Goal: Information Seeking & Learning: Check status

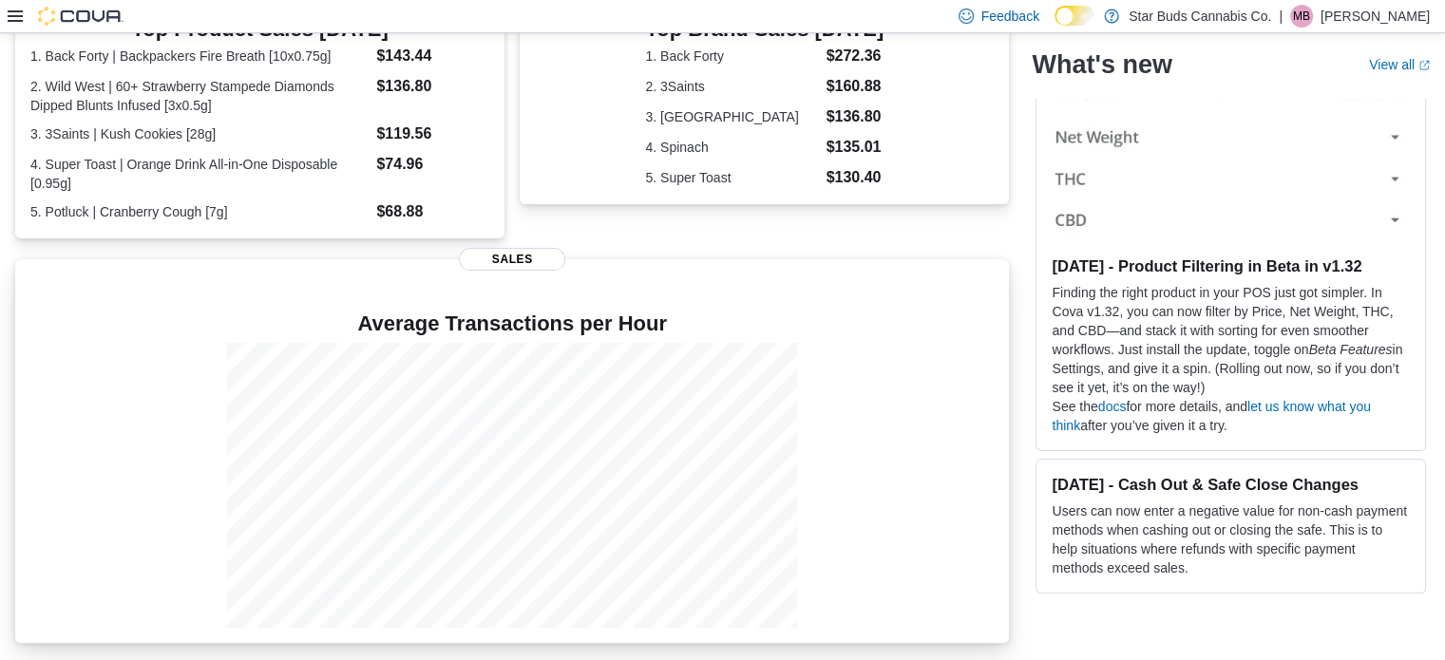
scroll to position [443, 0]
click at [905, 470] on div at bounding box center [511, 485] width 963 height 285
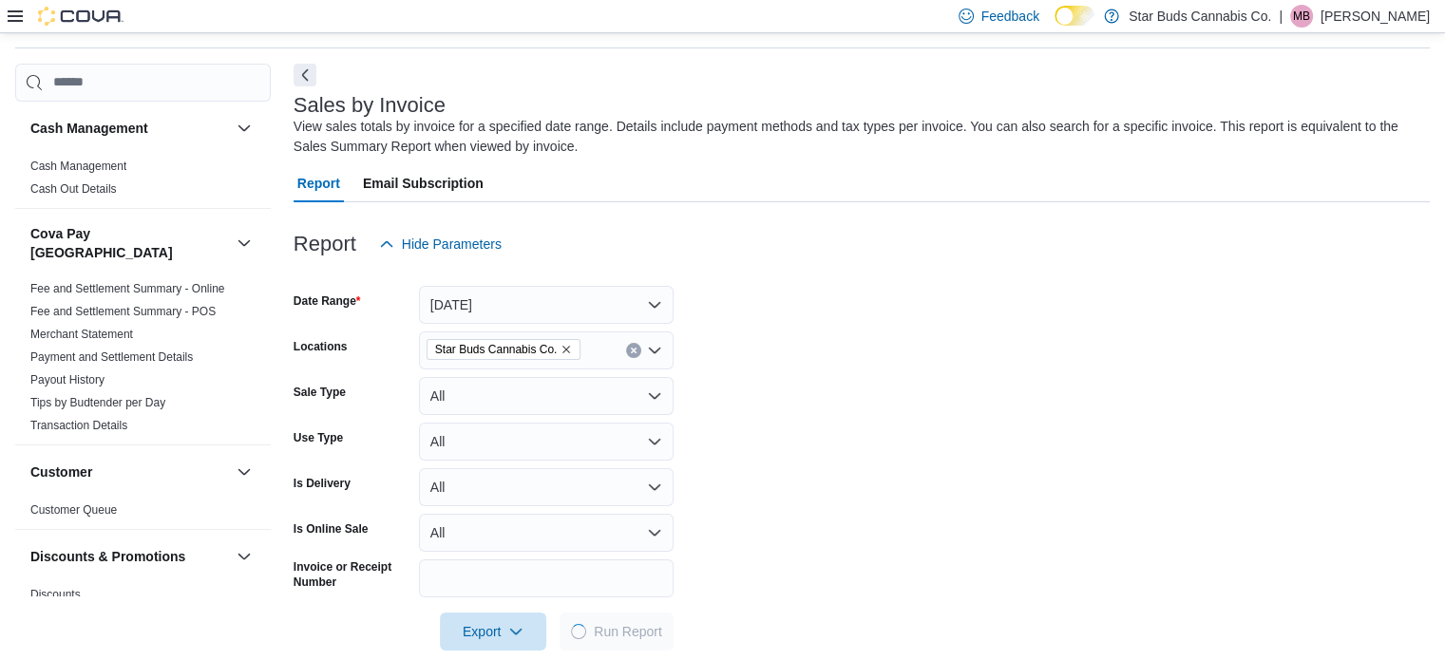
scroll to position [64, 0]
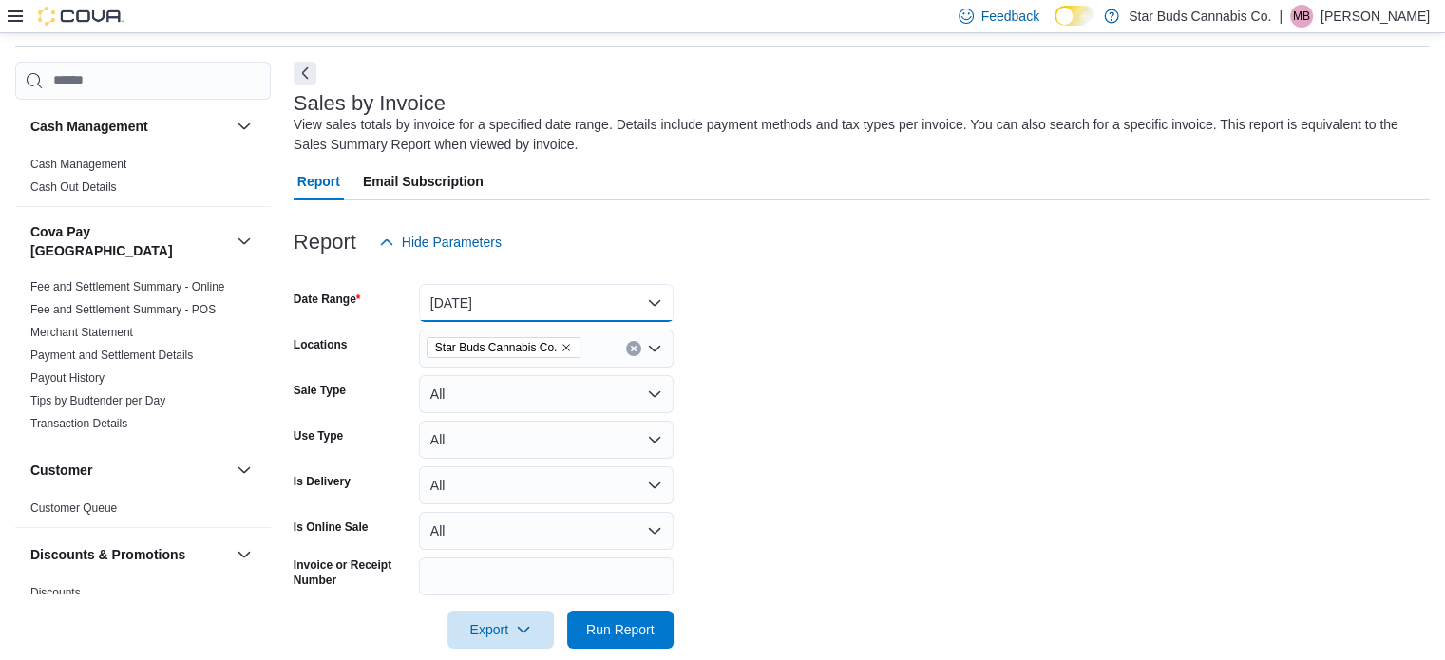
click at [587, 312] on button "Today" at bounding box center [546, 303] width 255 height 38
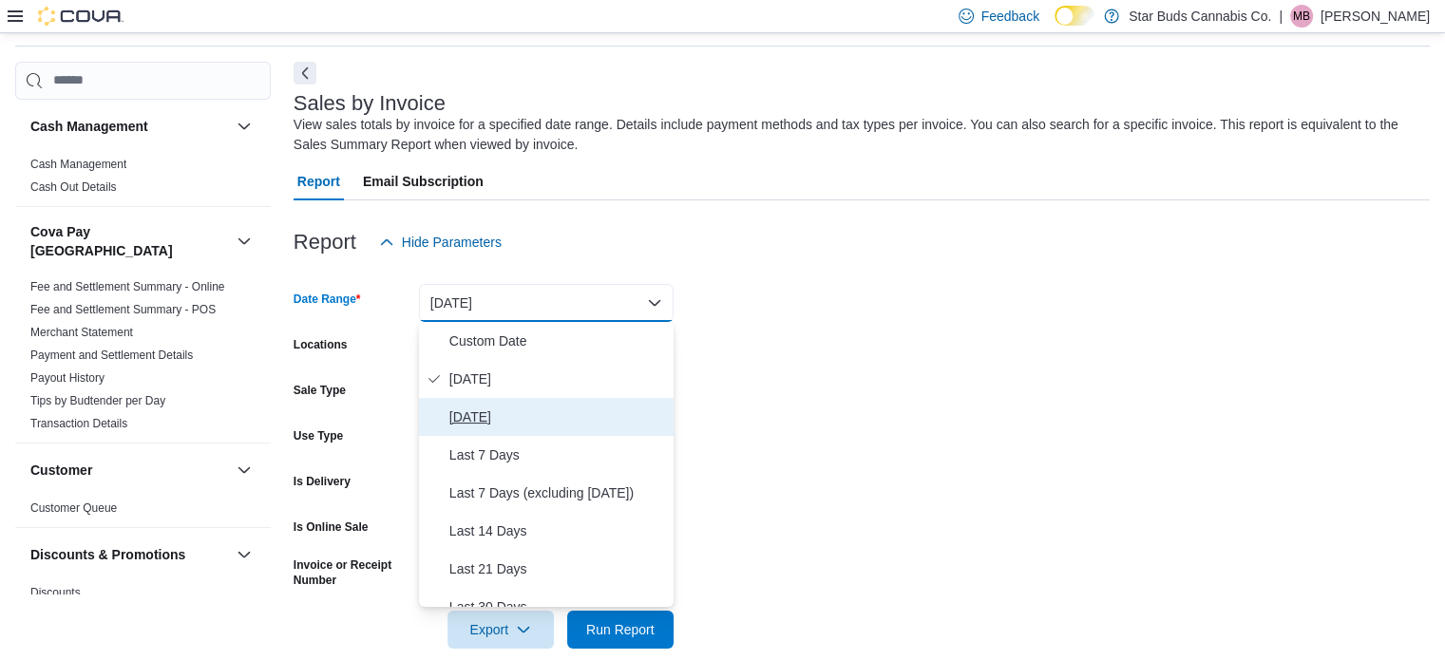
click at [541, 425] on span "Yesterday" at bounding box center [557, 417] width 217 height 23
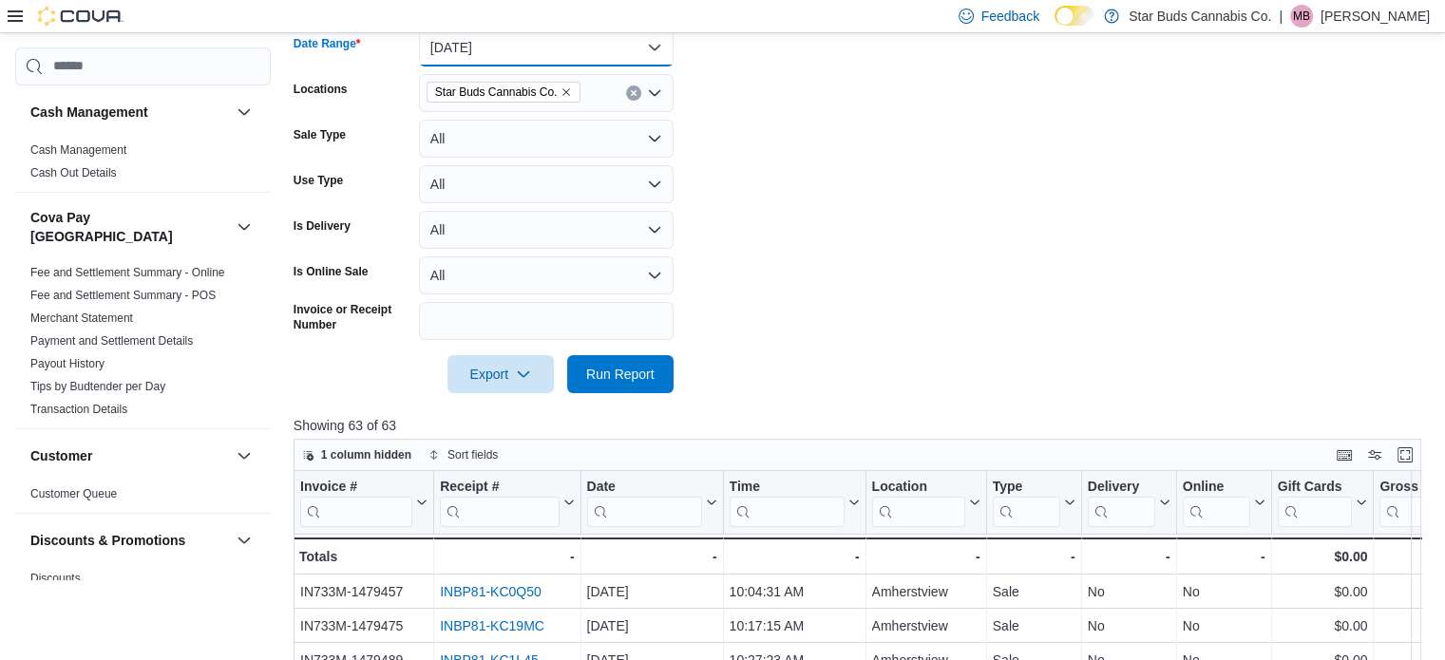
scroll to position [327, 0]
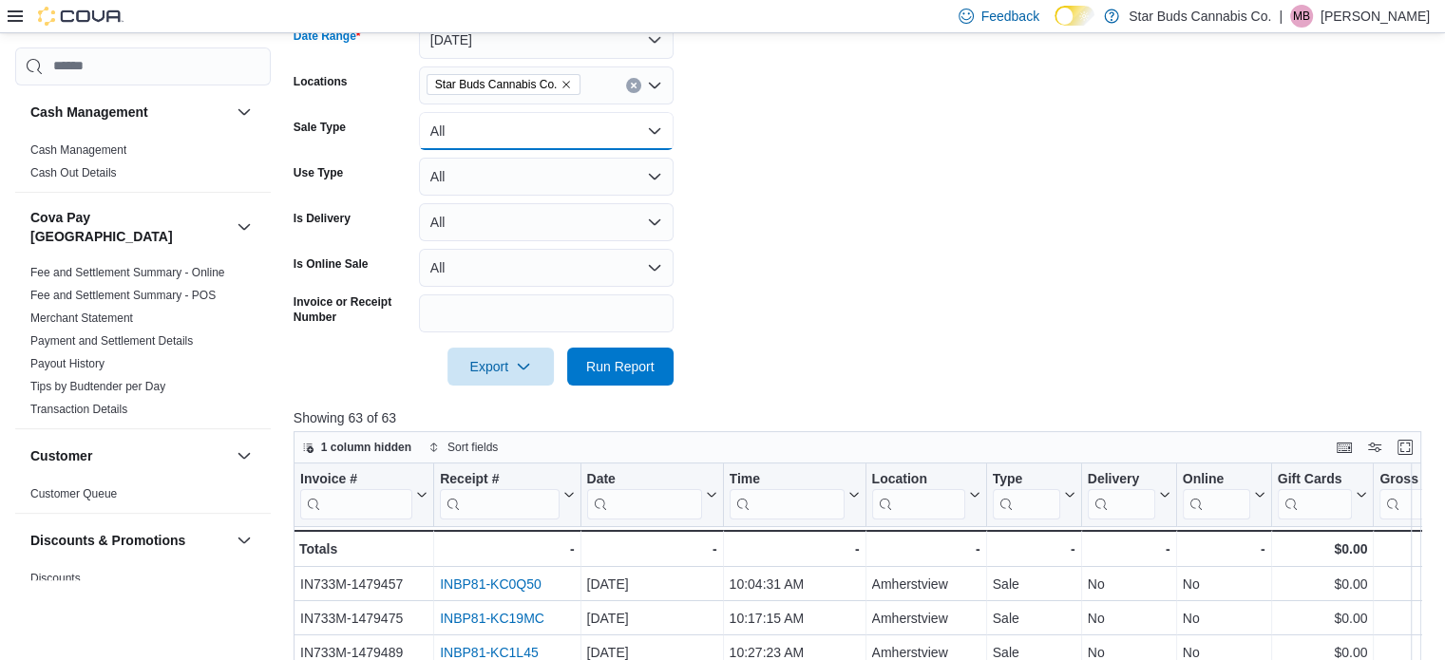
click at [474, 134] on button "All" at bounding box center [546, 131] width 255 height 38
click at [771, 219] on form "Date Range Yesterday Locations Star Buds Cannabis Co. Sale Type All Use Type Al…" at bounding box center [862, 192] width 1136 height 388
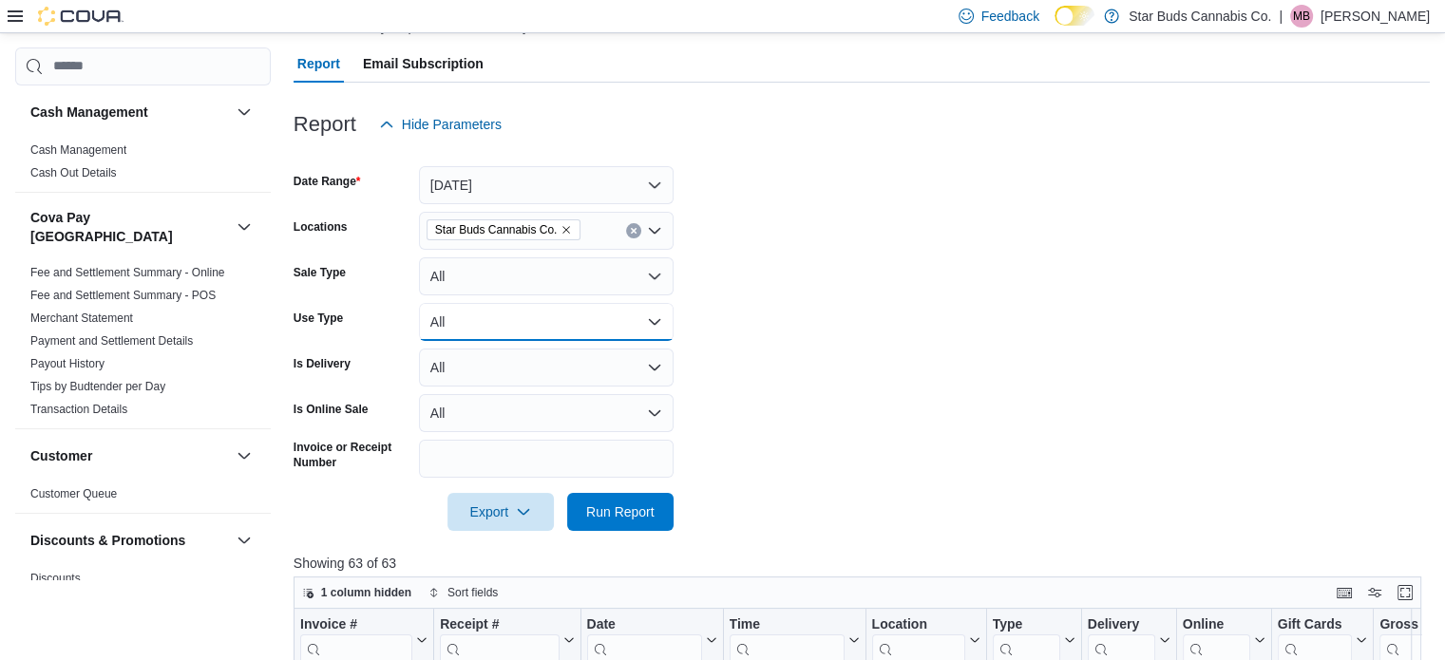
click at [551, 329] on button "All" at bounding box center [546, 322] width 255 height 38
click at [747, 315] on form "Date Range Yesterday Locations Star Buds Cannabis Co. Sale Type All Use Type Al…" at bounding box center [862, 337] width 1136 height 388
click at [592, 361] on button "All" at bounding box center [546, 368] width 255 height 38
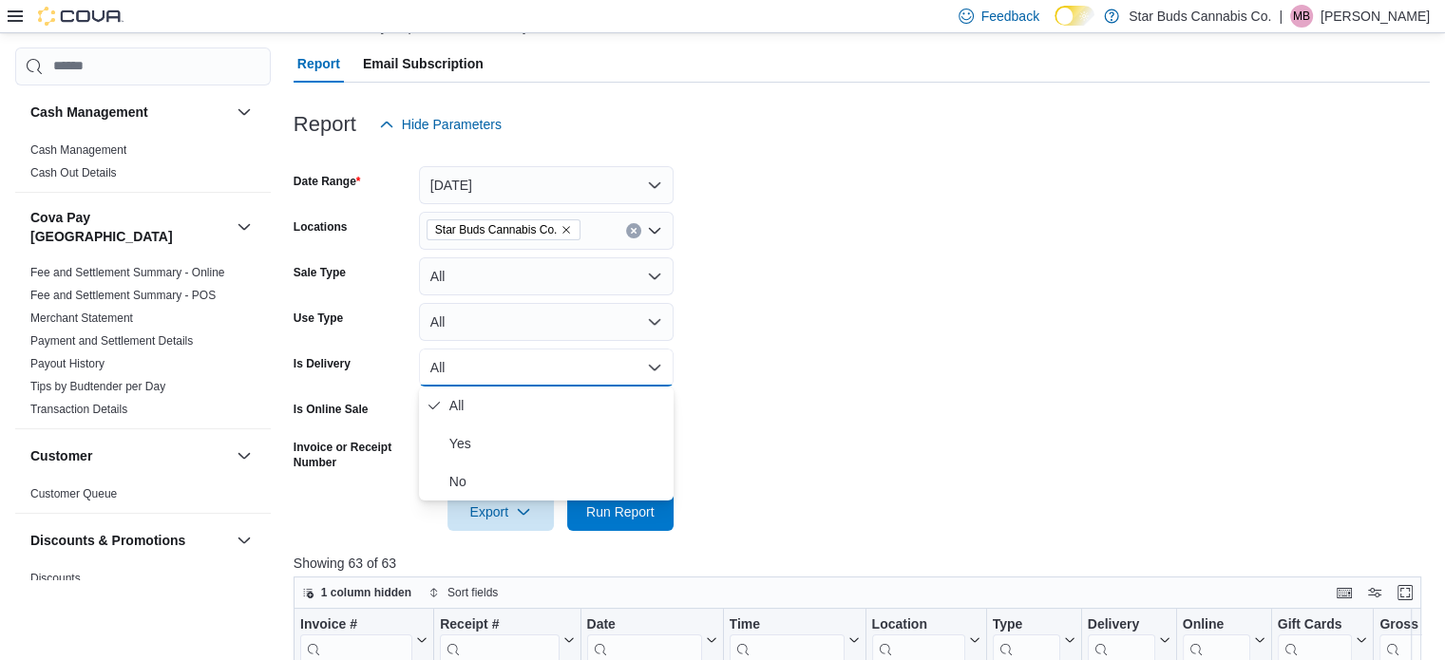
click at [788, 366] on form "Date Range Yesterday Locations Star Buds Cannabis Co. Sale Type All Use Type Al…" at bounding box center [862, 337] width 1136 height 388
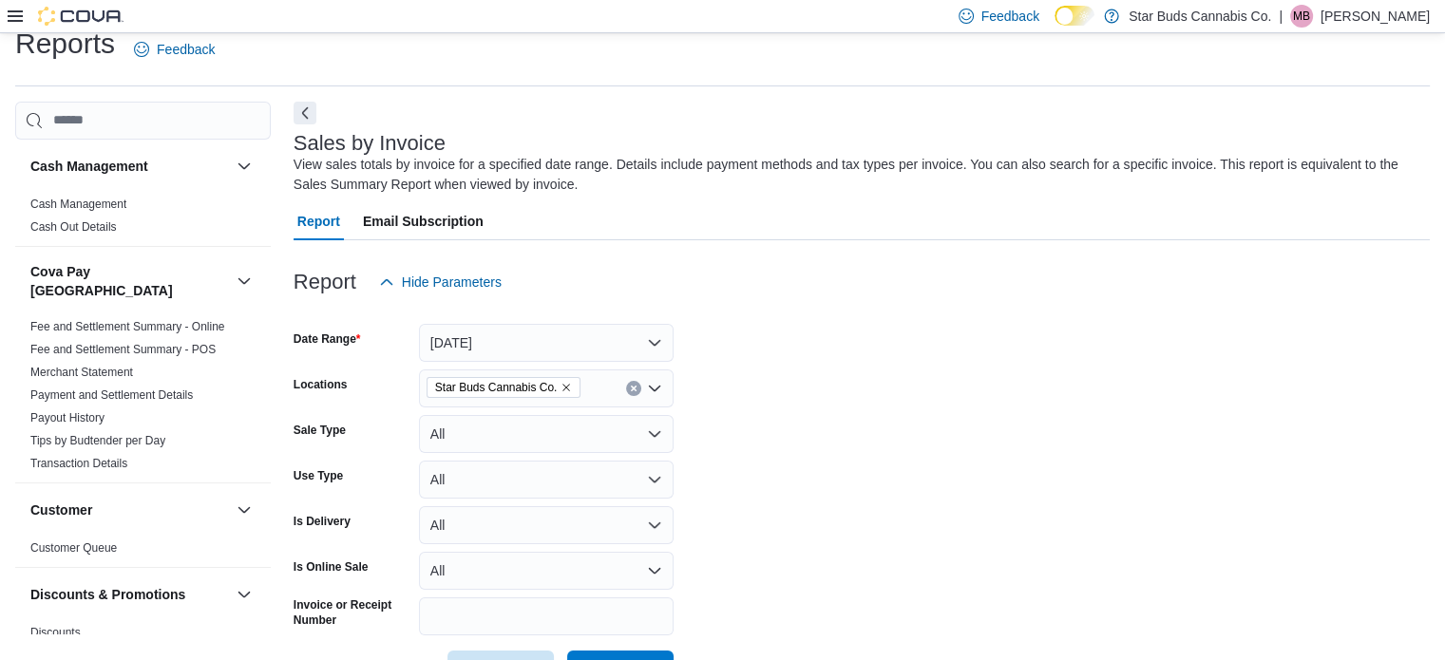
scroll to position [23, 0]
click at [384, 286] on icon "button" at bounding box center [386, 283] width 15 height 15
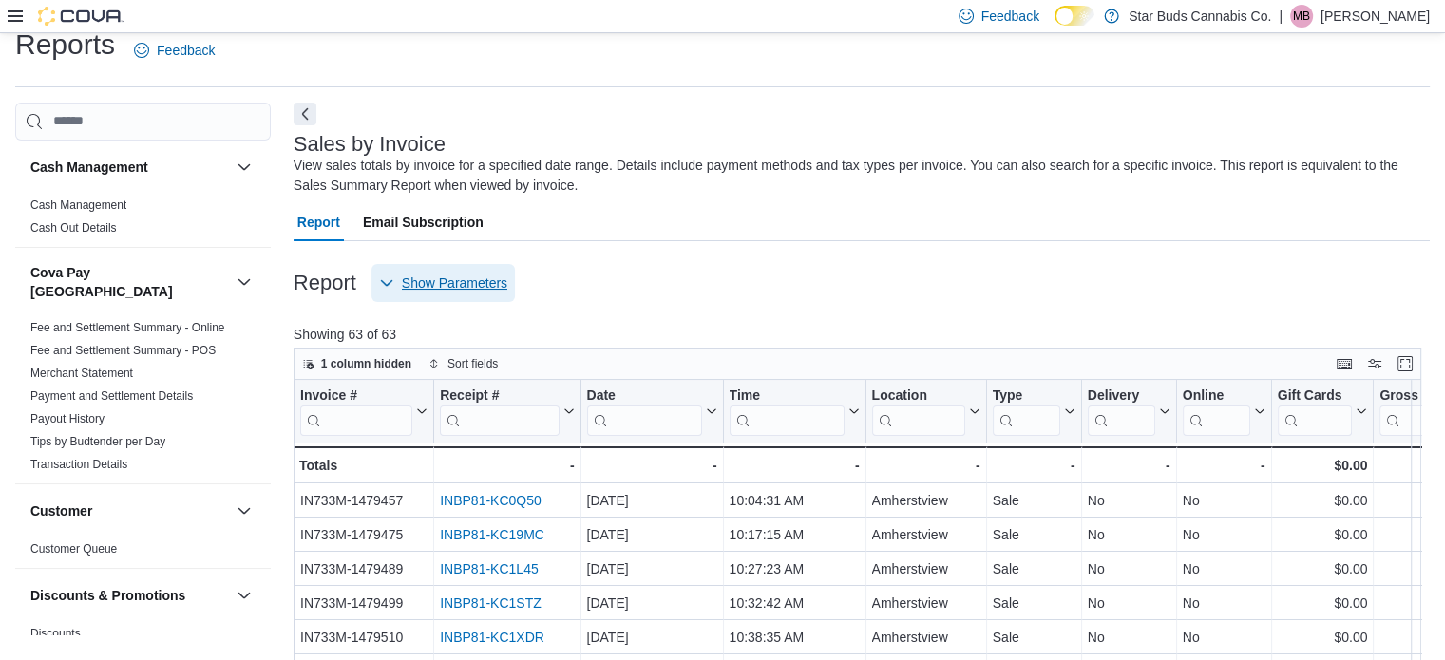
click at [384, 286] on icon "button" at bounding box center [386, 283] width 15 height 15
